Goal: Find specific fact: Find specific fact

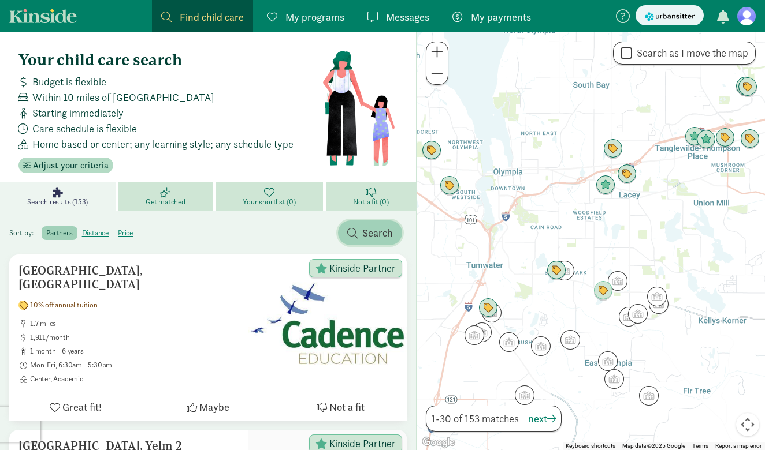
click at [353, 231] on span "button" at bounding box center [352, 233] width 10 height 10
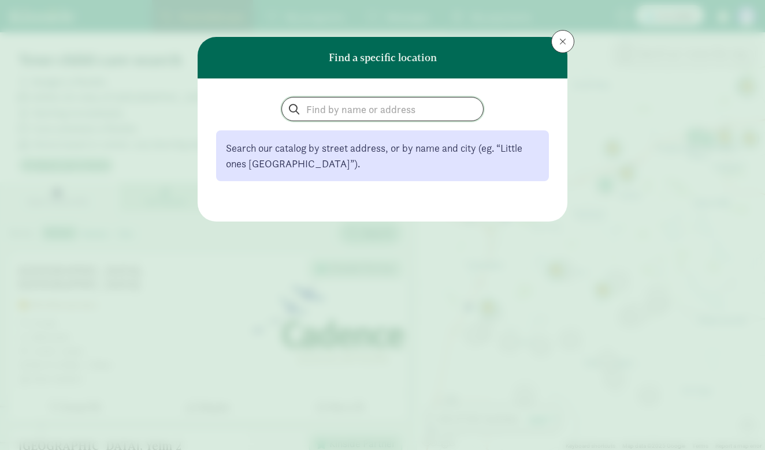
click at [335, 105] on input "search" at bounding box center [382, 109] width 201 height 23
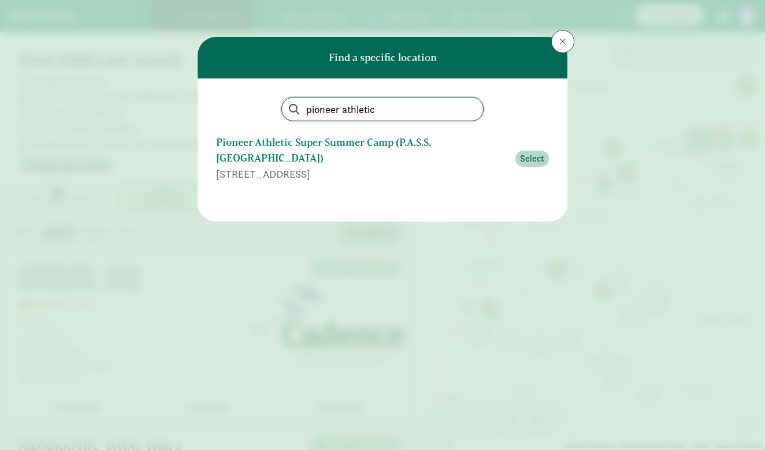
type input "pioneer athletic"
click at [321, 148] on div "Pioneer Athletic Super Summer Camp (P.A.S.S. [GEOGRAPHIC_DATA])" at bounding box center [362, 150] width 292 height 31
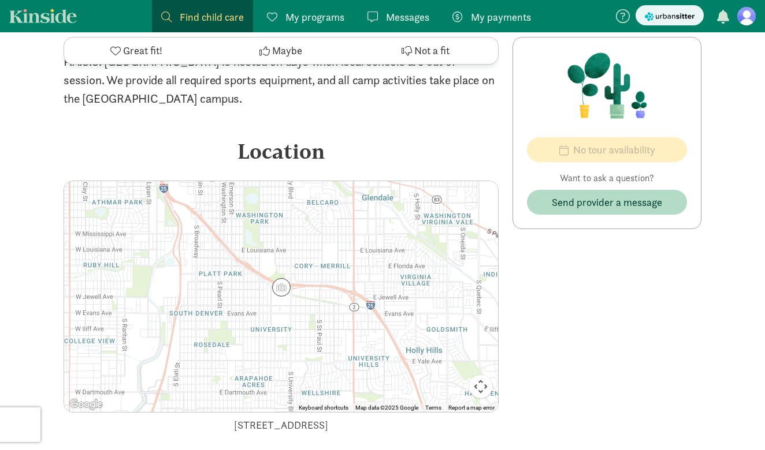
scroll to position [691, 0]
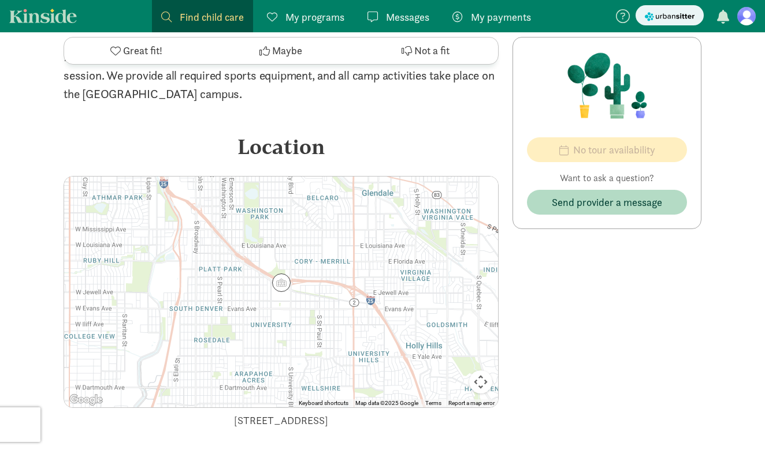
drag, startPoint x: 161, startPoint y: 367, endPoint x: 350, endPoint y: 370, distance: 189.4
click at [350, 413] on div "2240 Buchtel Boulevard South, Denver, CO 802080001" at bounding box center [281, 421] width 435 height 16
copy div "[STREET_ADDRESS]"
